Goal: Transaction & Acquisition: Purchase product/service

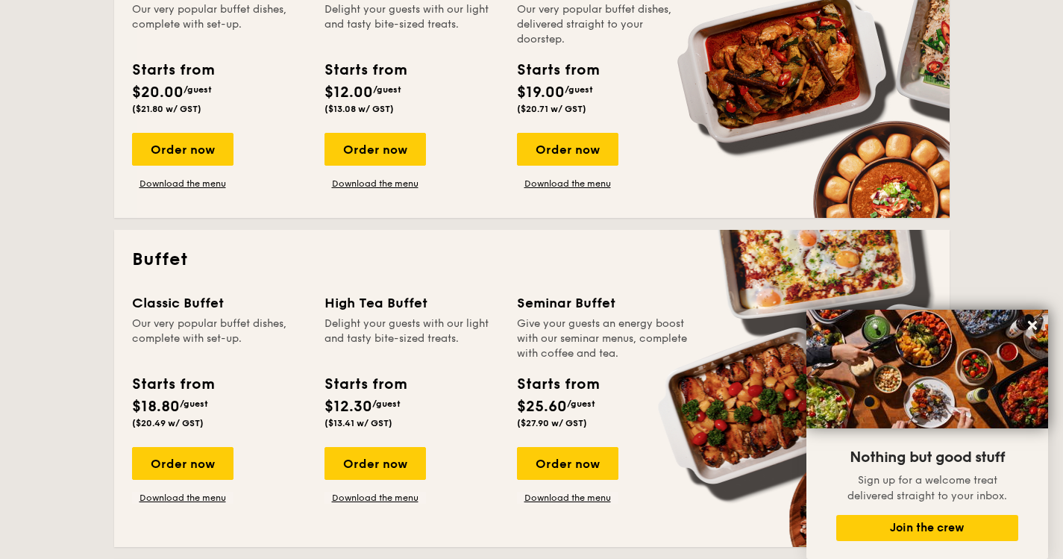
scroll to position [553, 0]
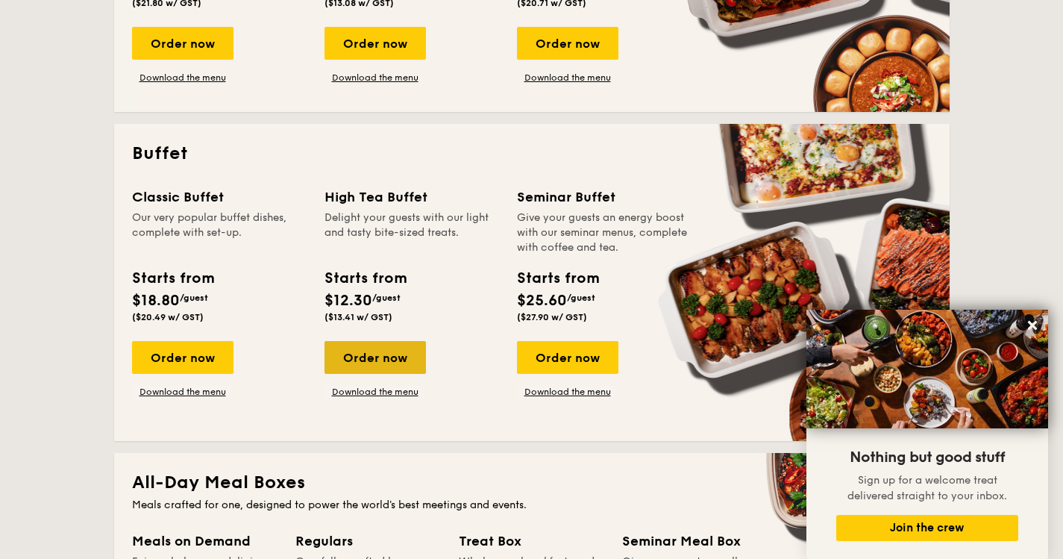
click at [387, 351] on div "Order now" at bounding box center [374, 357] width 101 height 33
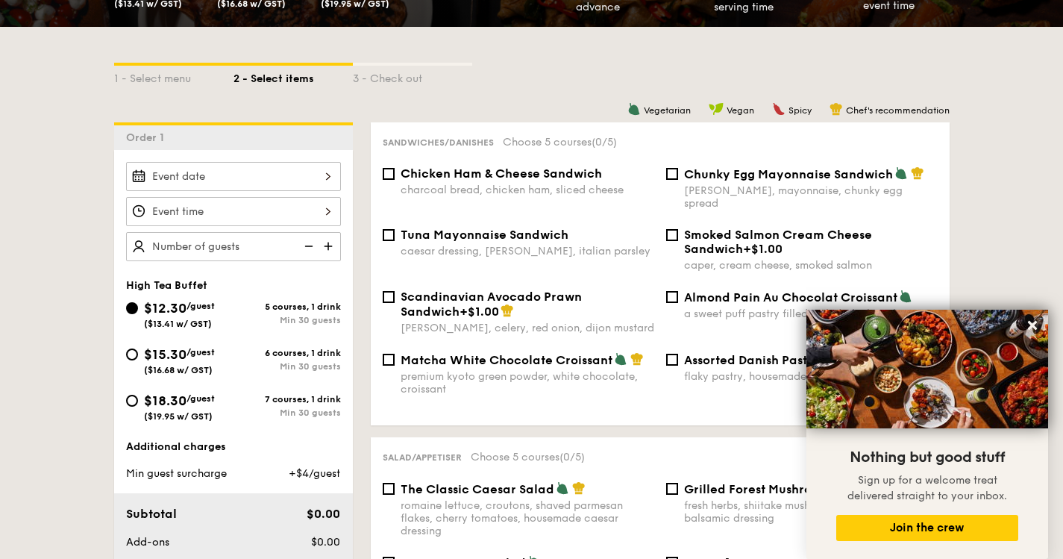
scroll to position [303, 0]
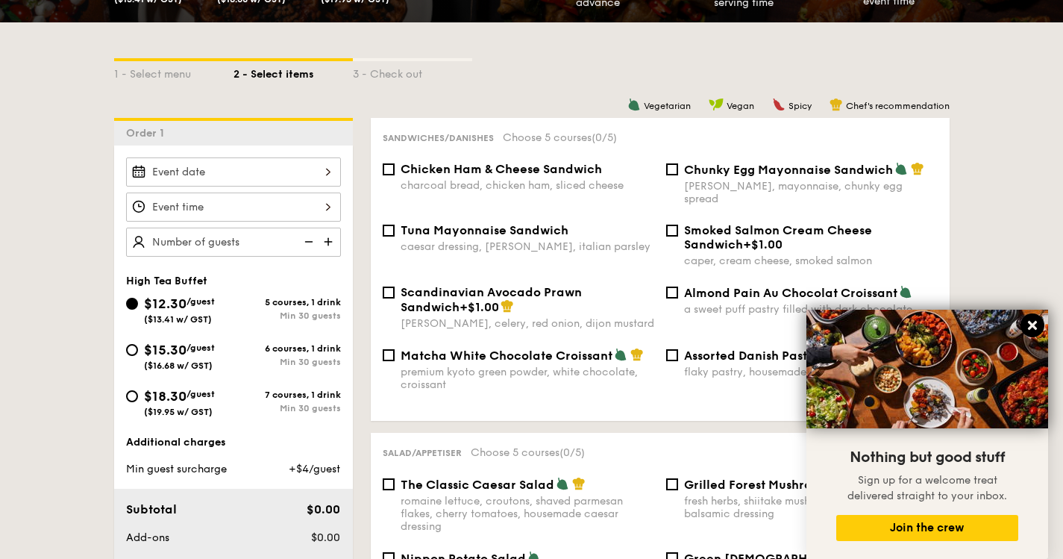
click at [1034, 327] on icon at bounding box center [1032, 325] width 9 height 9
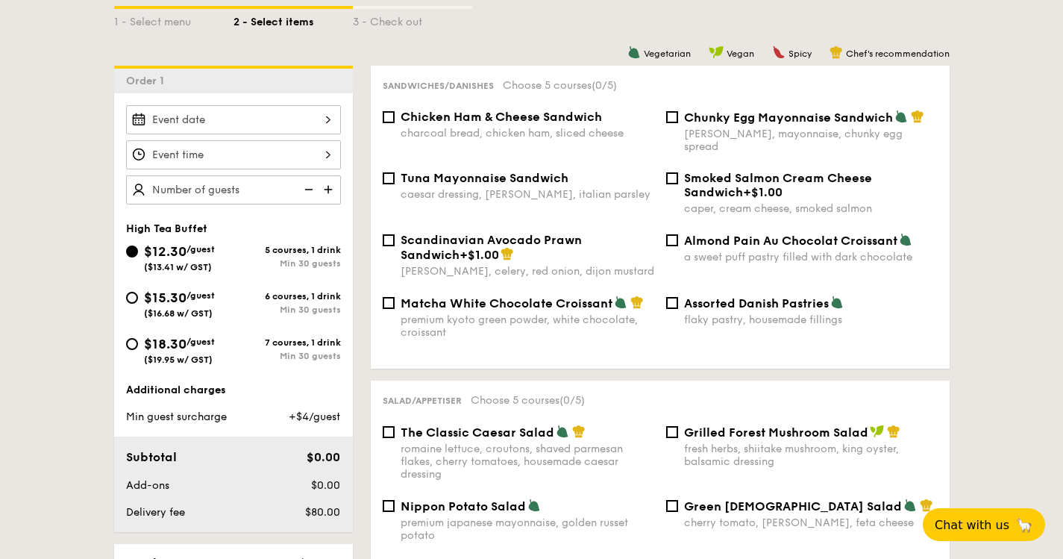
scroll to position [357, 0]
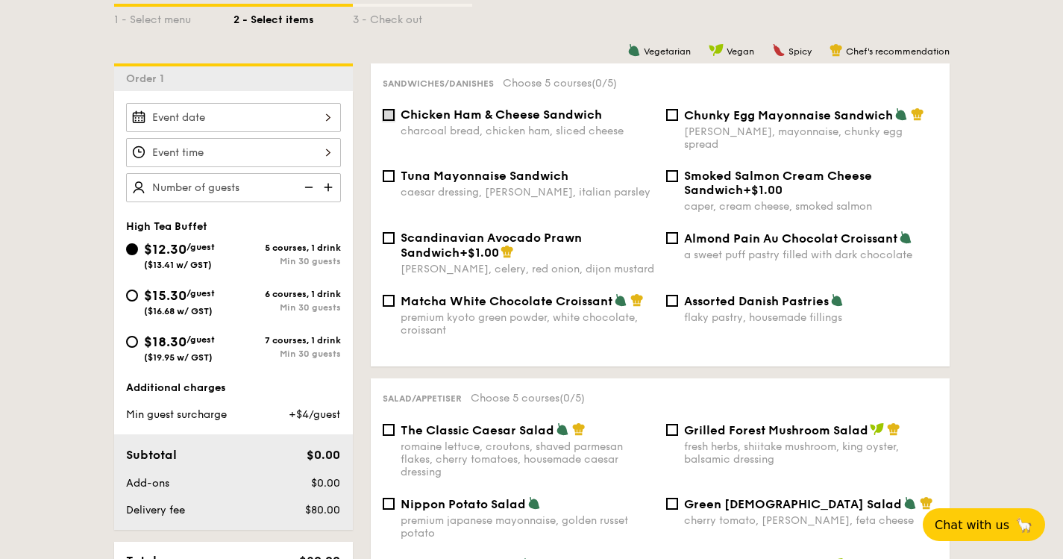
click at [383, 117] on input "Chicken Ham & Cheese Sandwich charcoal bread, chicken ham, sliced cheese" at bounding box center [389, 115] width 12 height 12
checkbox input "true"
click at [670, 118] on input "Chunky Egg Mayonnaise Sandwich dijon mustard, mayonnaise, chunky egg spread" at bounding box center [672, 115] width 12 height 12
checkbox input "true"
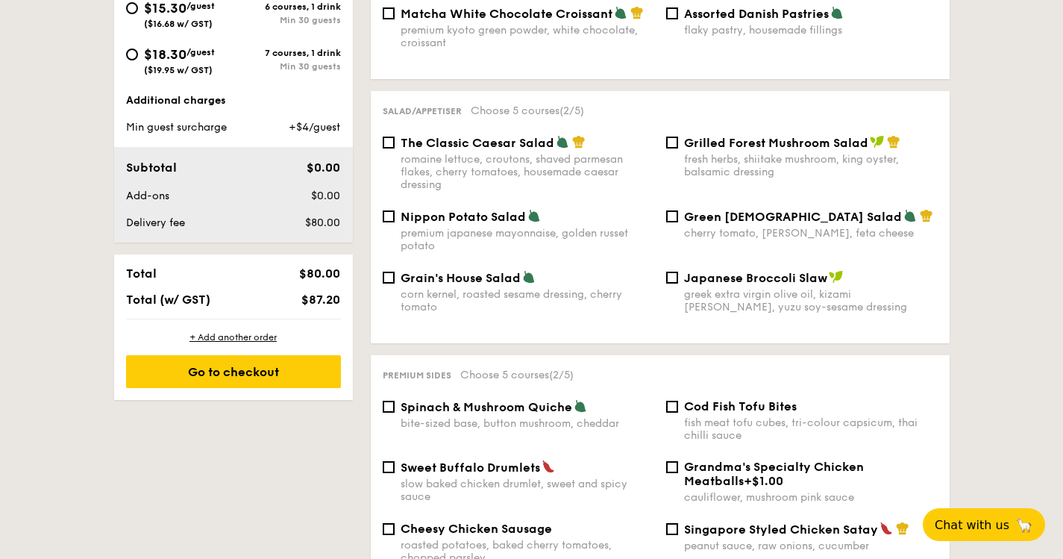
scroll to position [644, 0]
click at [672, 137] on input "Grilled Forest Mushroom Salad fresh herbs, shiitake mushroom, king oyster, bals…" at bounding box center [672, 143] width 12 height 12
checkbox input "true"
click at [383, 137] on input "The Classic Caesar Salad romaine lettuce, croutons, shaved parmesan flakes, che…" at bounding box center [389, 143] width 12 height 12
checkbox input "true"
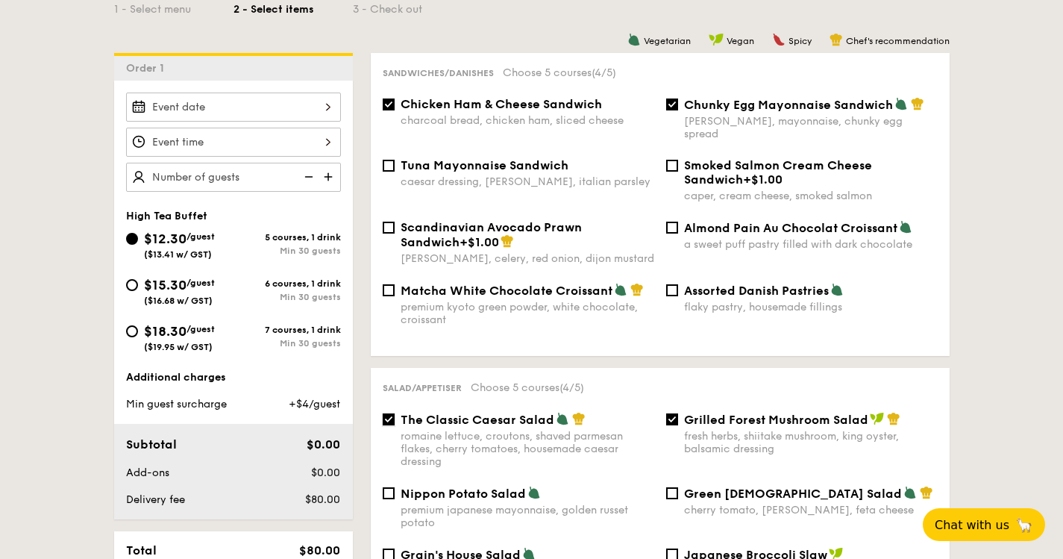
scroll to position [368, 0]
click at [671, 125] on label "Chunky Egg Mayonnaise Sandwich dijon mustard, mayonnaise, chunky egg spread" at bounding box center [802, 132] width 272 height 14
click at [671, 110] on input "Chunky Egg Mayonnaise Sandwich dijon mustard, mayonnaise, chunky egg spread" at bounding box center [672, 104] width 12 height 12
checkbox input "false"
click at [386, 107] on input "Chicken Ham & Cheese Sandwich charcoal bread, chicken ham, sliced cheese" at bounding box center [389, 104] width 12 height 12
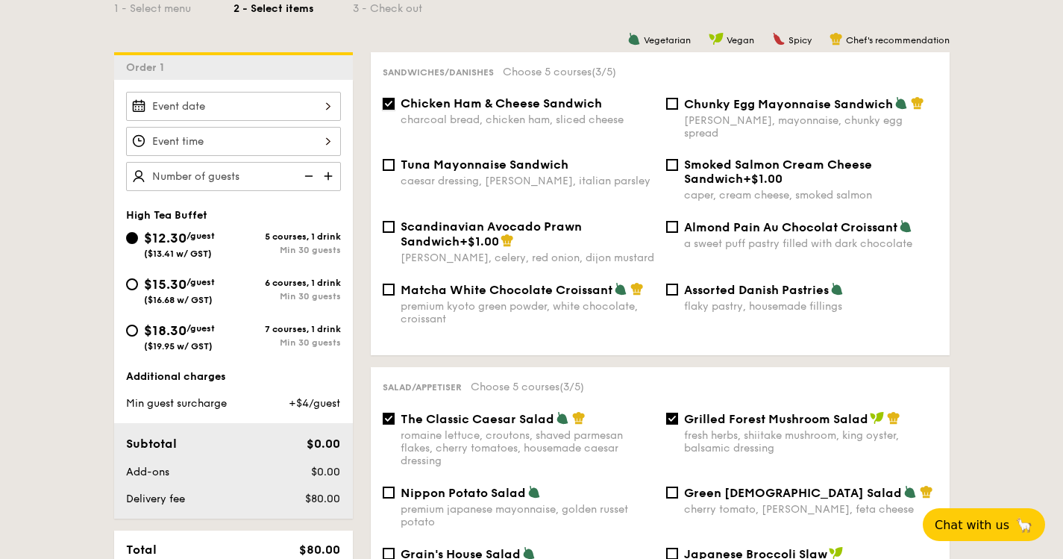
checkbox input "false"
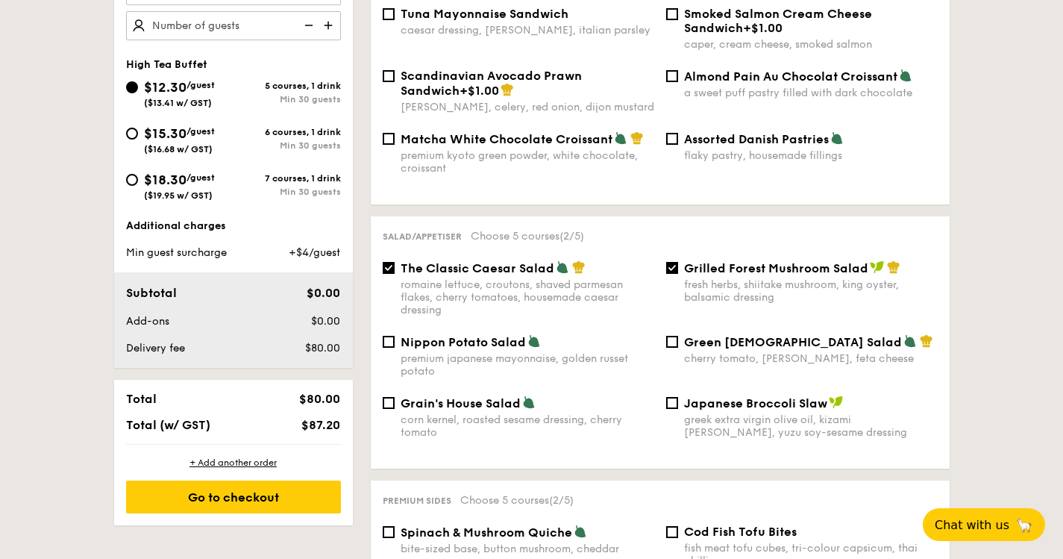
scroll to position [559, 0]
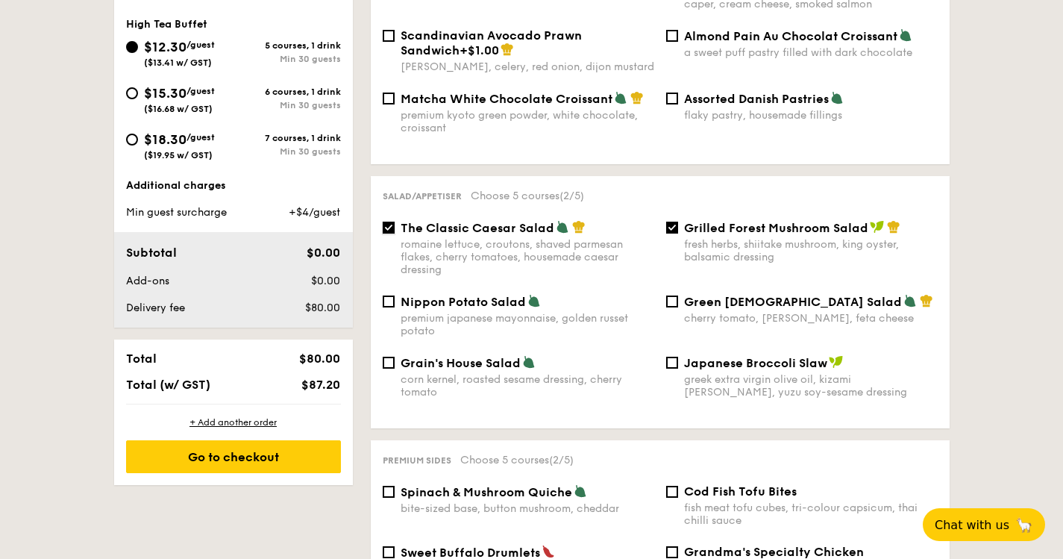
click at [389, 222] on input "The Classic Caesar Salad romaine lettuce, croutons, shaved parmesan flakes, che…" at bounding box center [389, 228] width 12 height 12
checkbox input "false"
click at [668, 222] on input "Grilled Forest Mushroom Salad fresh herbs, shiitake mushroom, king oyster, bals…" at bounding box center [672, 228] width 12 height 12
checkbox input "false"
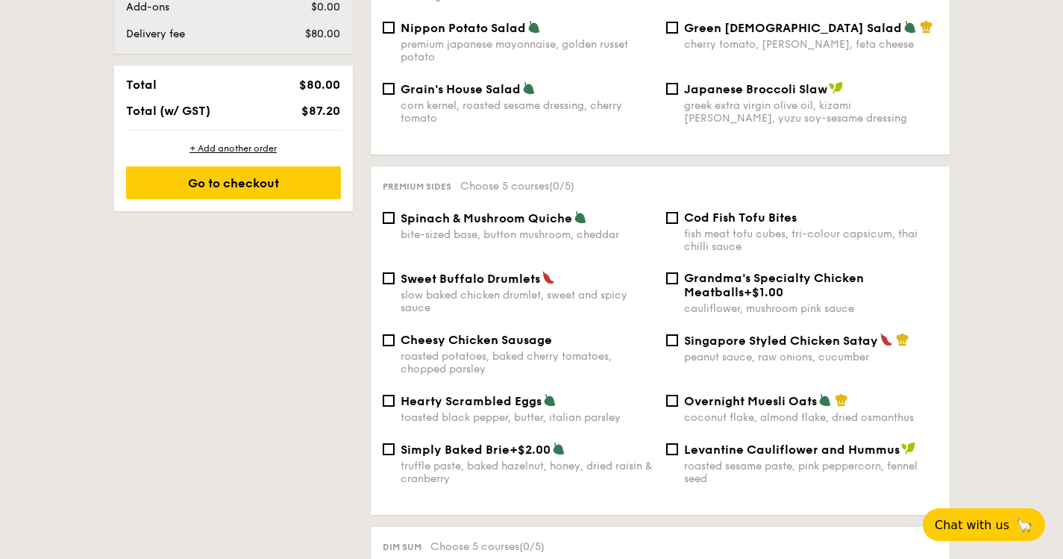
scroll to position [838, 0]
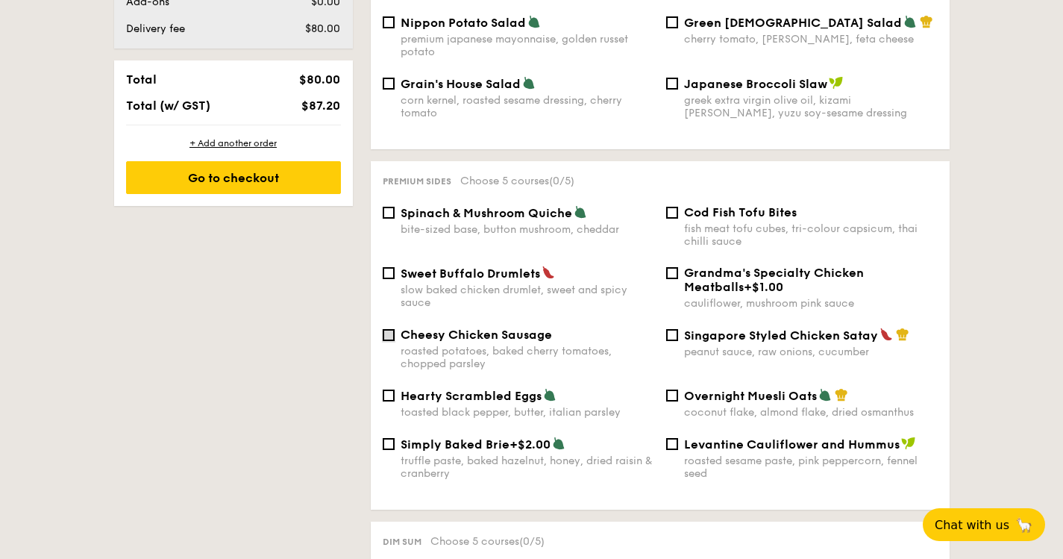
click at [389, 330] on input "Cheesy Chicken Sausage roasted potatoes, baked cherry tomatoes, chopped parsley" at bounding box center [389, 335] width 12 height 12
checkbox input "true"
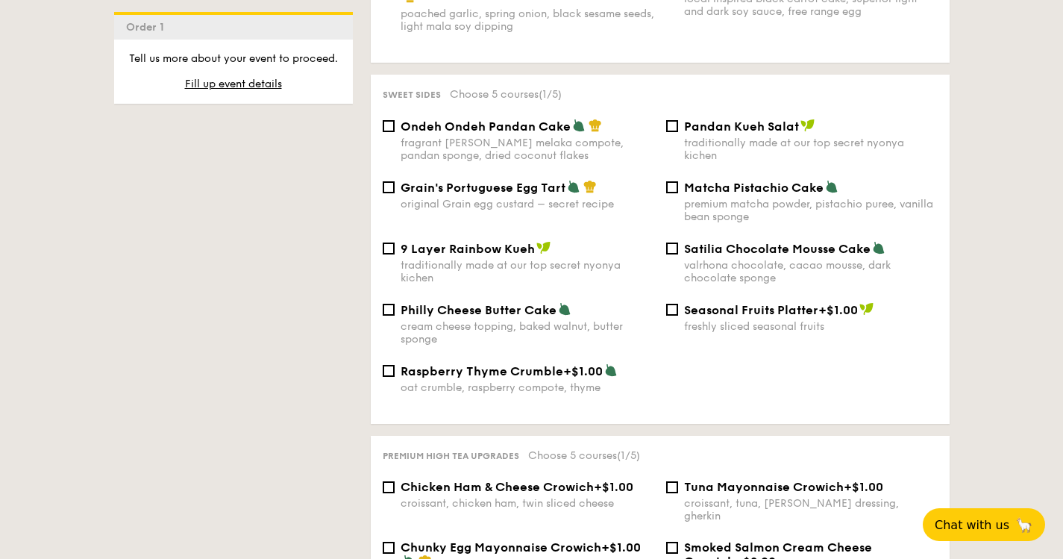
scroll to position [1573, 0]
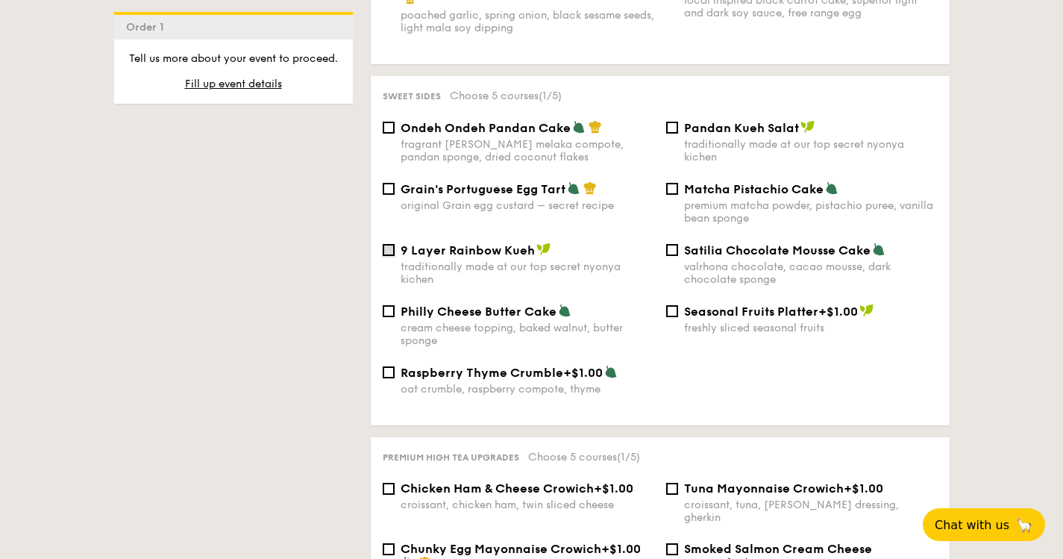
click at [387, 251] on input "9 Layer Rainbow Kueh traditionally made at our top secret nyonya kichen" at bounding box center [389, 250] width 12 height 12
checkbox input "true"
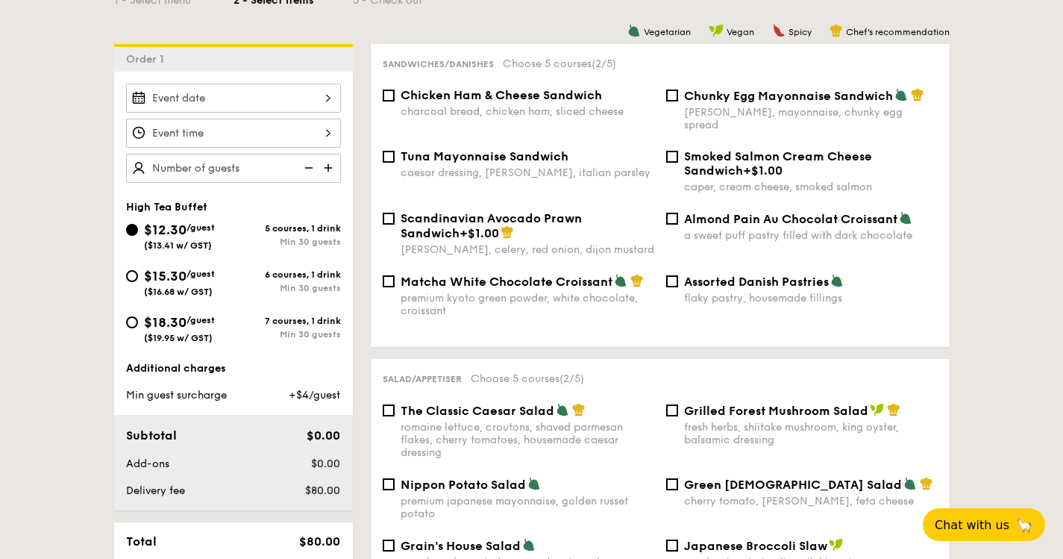
scroll to position [386, 0]
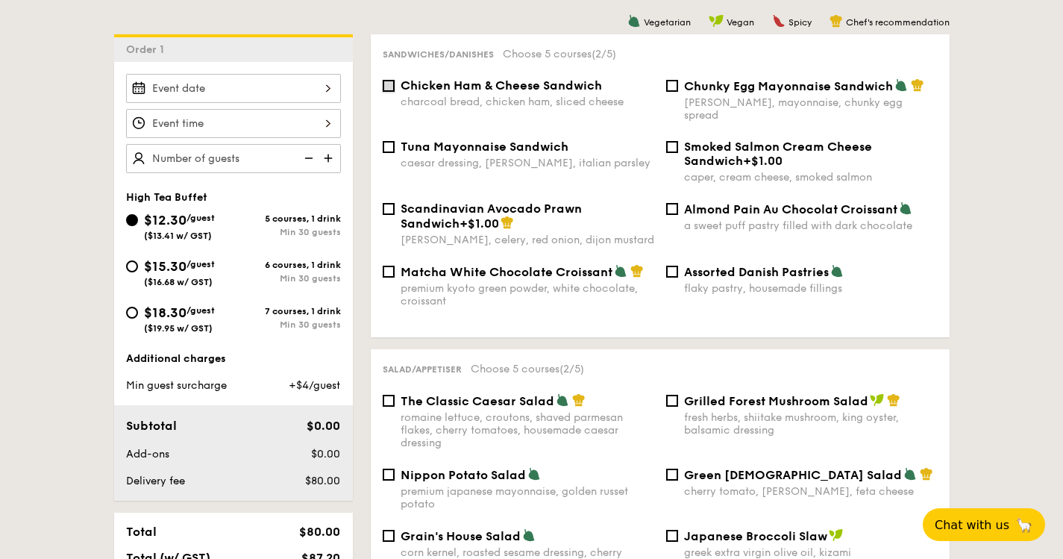
click at [386, 84] on input "Chicken Ham & Cheese Sandwich charcoal bread, chicken ham, sliced cheese" at bounding box center [389, 86] width 12 height 12
checkbox input "true"
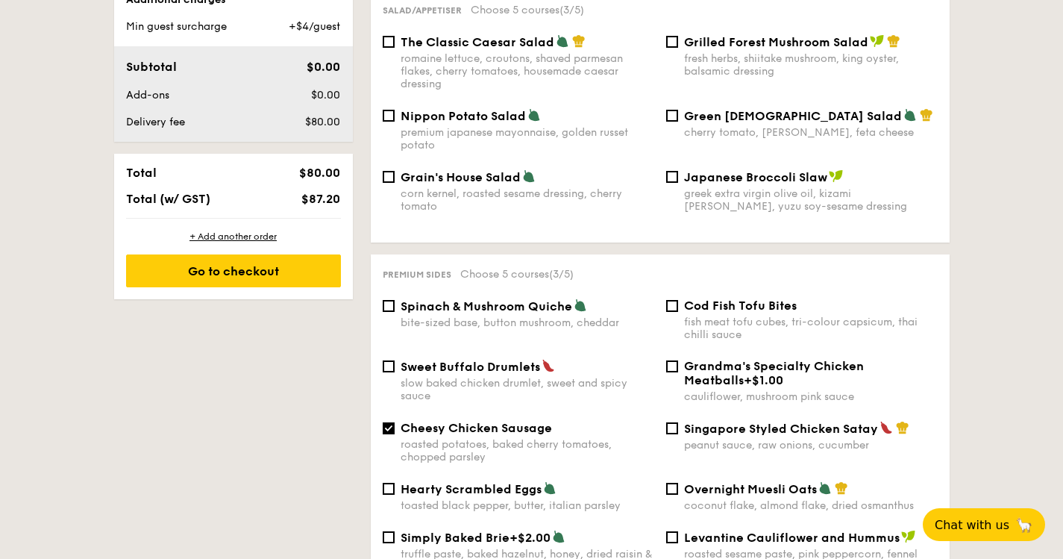
scroll to position [809, 0]
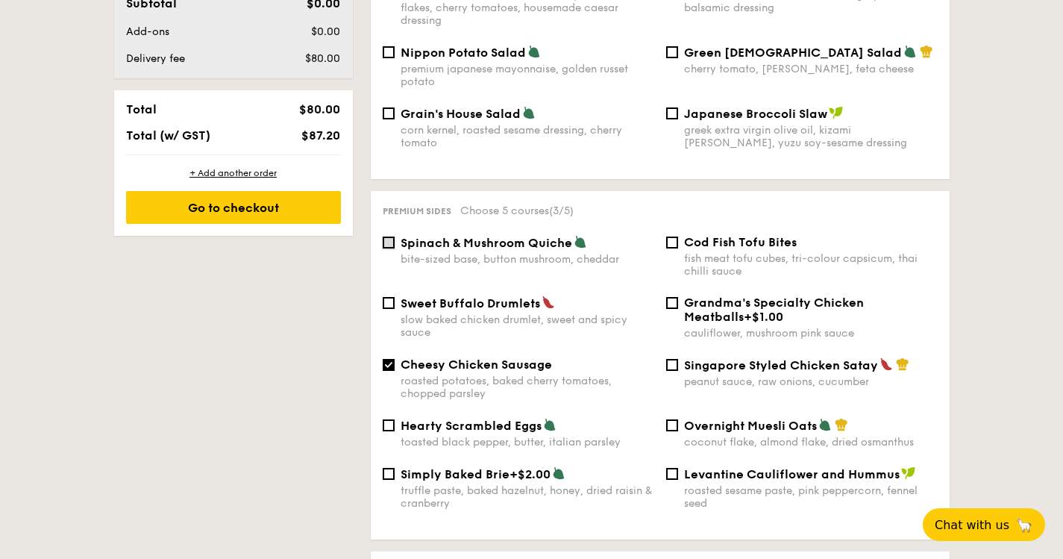
click at [392, 236] on input "Spinach & Mushroom Quiche bite-sized base, button mushroom, cheddar" at bounding box center [389, 242] width 12 height 12
checkbox input "true"
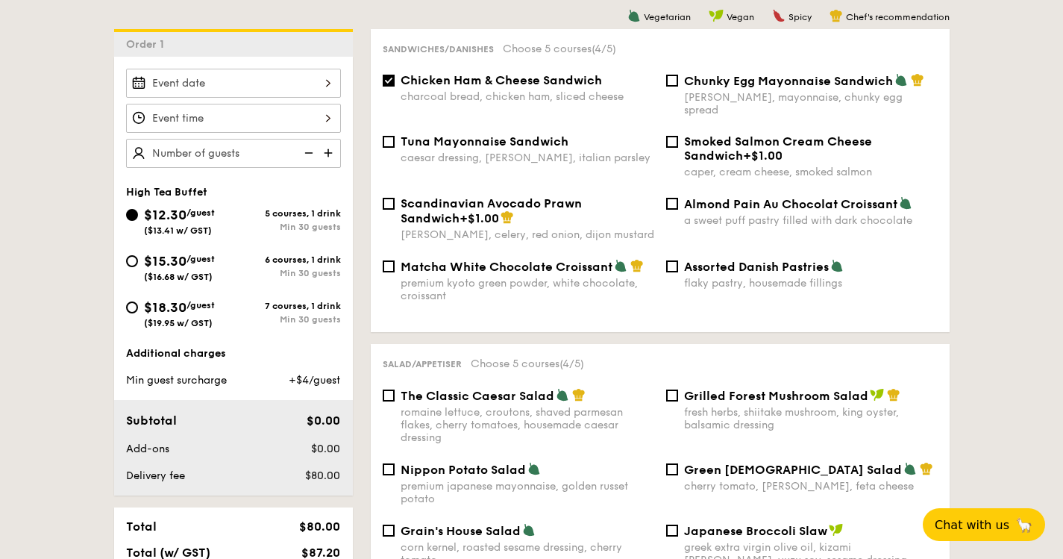
click at [811, 435] on div "The Classic Caesar Salad romaine lettuce, croutons, shaved parmesan flakes, che…" at bounding box center [660, 425] width 567 height 74
click at [903, 463] on img at bounding box center [909, 468] width 13 height 13
click at [678, 463] on input "Green Goddess Salad cherry tomato, [PERSON_NAME], feta cheese" at bounding box center [672, 469] width 12 height 12
click at [821, 480] on div "cherry tomato, [PERSON_NAME], feta cheese" at bounding box center [811, 486] width 254 height 13
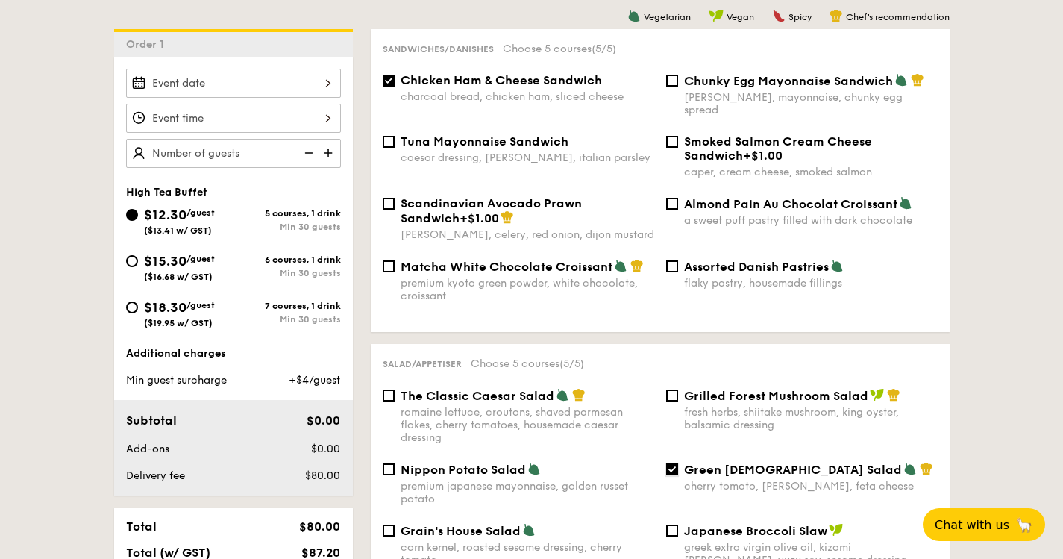
click at [678, 475] on input "Green Goddess Salad cherry tomato, [PERSON_NAME], feta cheese" at bounding box center [672, 469] width 12 height 12
checkbox input "false"
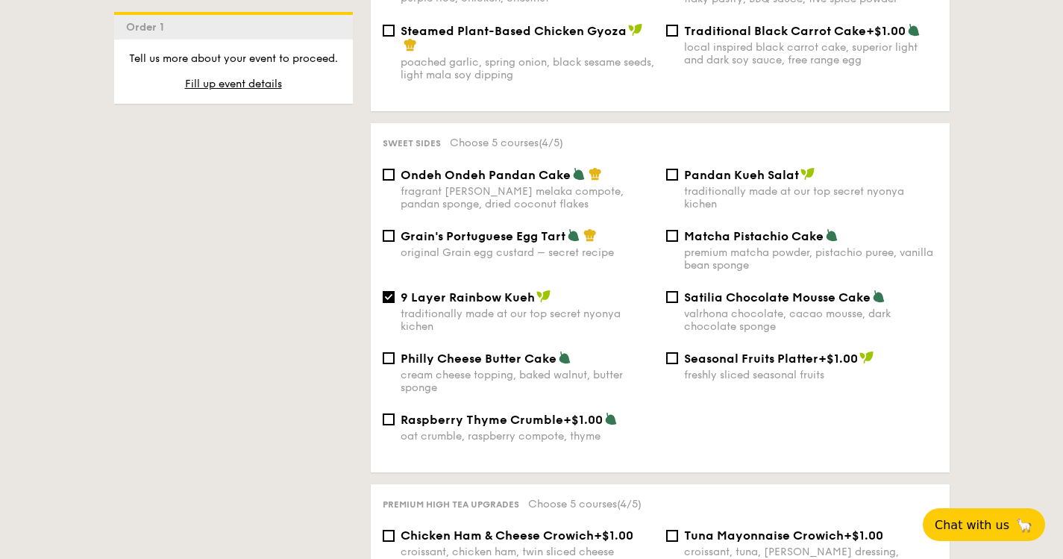
scroll to position [1527, 0]
click at [671, 301] on input "Satilia Chocolate Mousse Cake valrhona chocolate, cacao mousse, dark chocolate …" at bounding box center [672, 296] width 12 height 12
checkbox input "true"
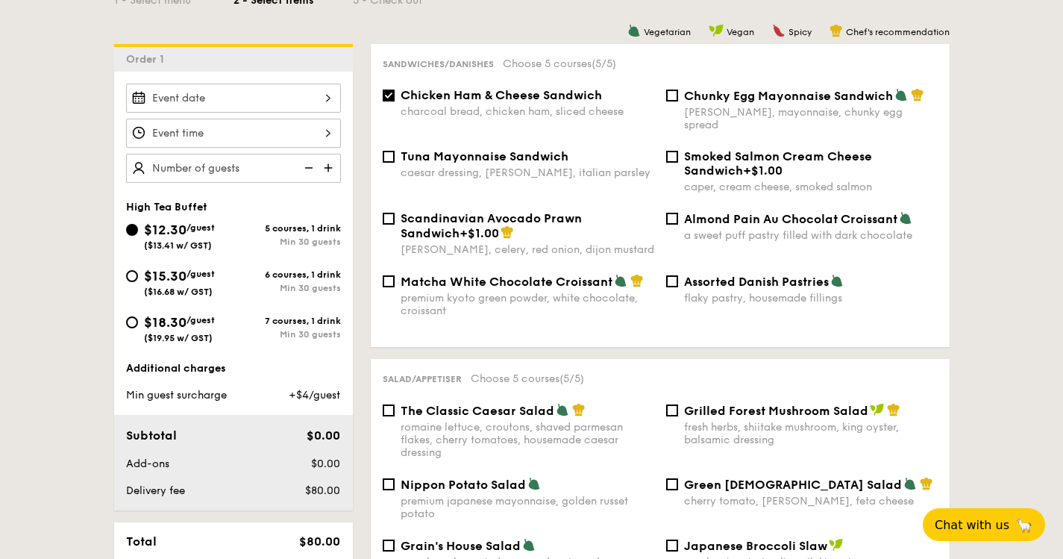
scroll to position [379, 0]
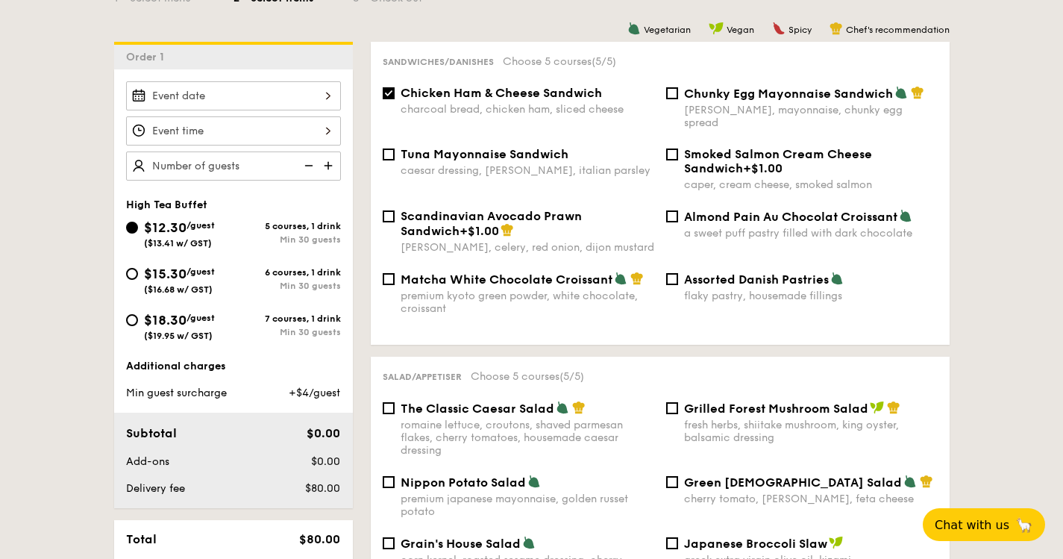
click at [328, 168] on img at bounding box center [330, 165] width 22 height 28
click at [328, 175] on img at bounding box center [330, 165] width 22 height 28
click at [329, 178] on img at bounding box center [330, 165] width 22 height 28
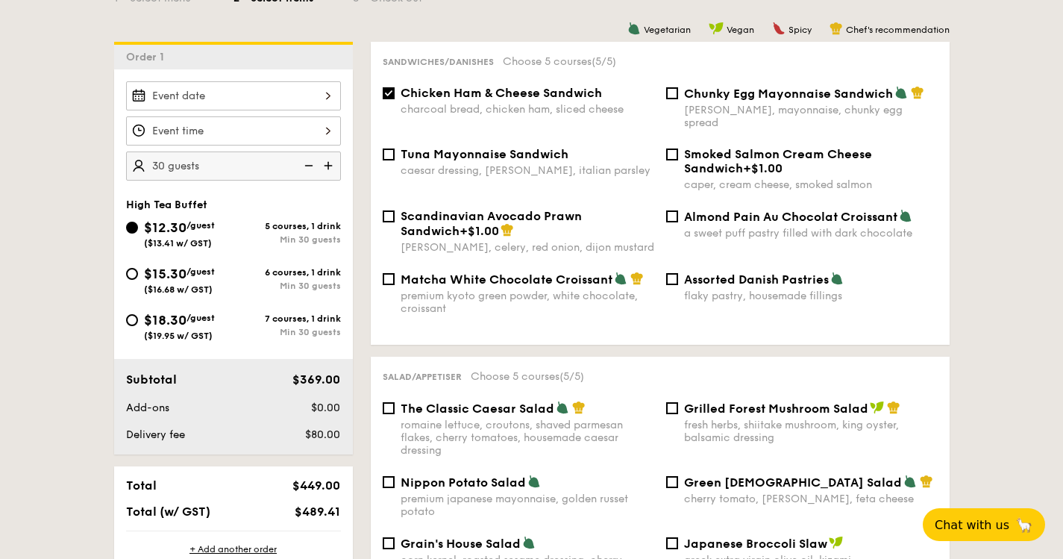
click at [310, 172] on img at bounding box center [307, 165] width 22 height 28
type input "25 guests"
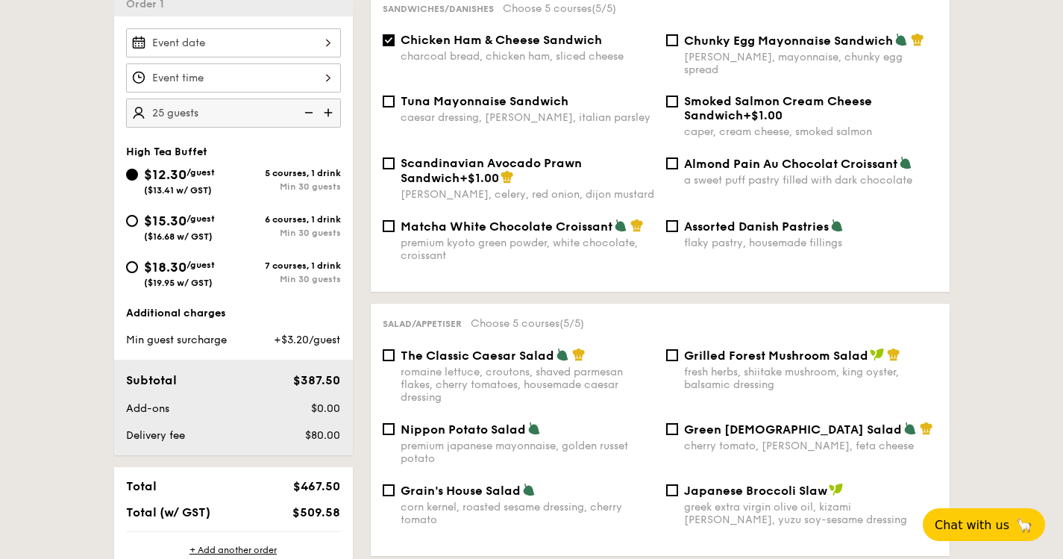
scroll to position [401, 0]
